Goal: Submit feedback/report problem

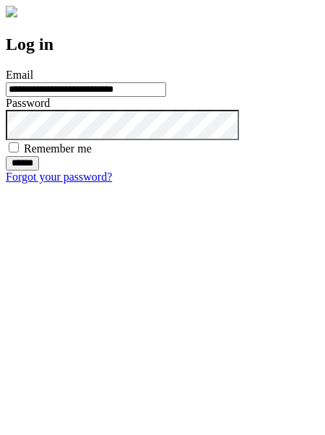
click at [39, 170] on input "******" at bounding box center [22, 163] width 33 height 14
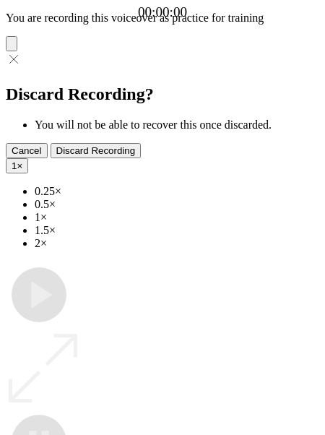
type input "**********"
